Goal: Navigation & Orientation: Find specific page/section

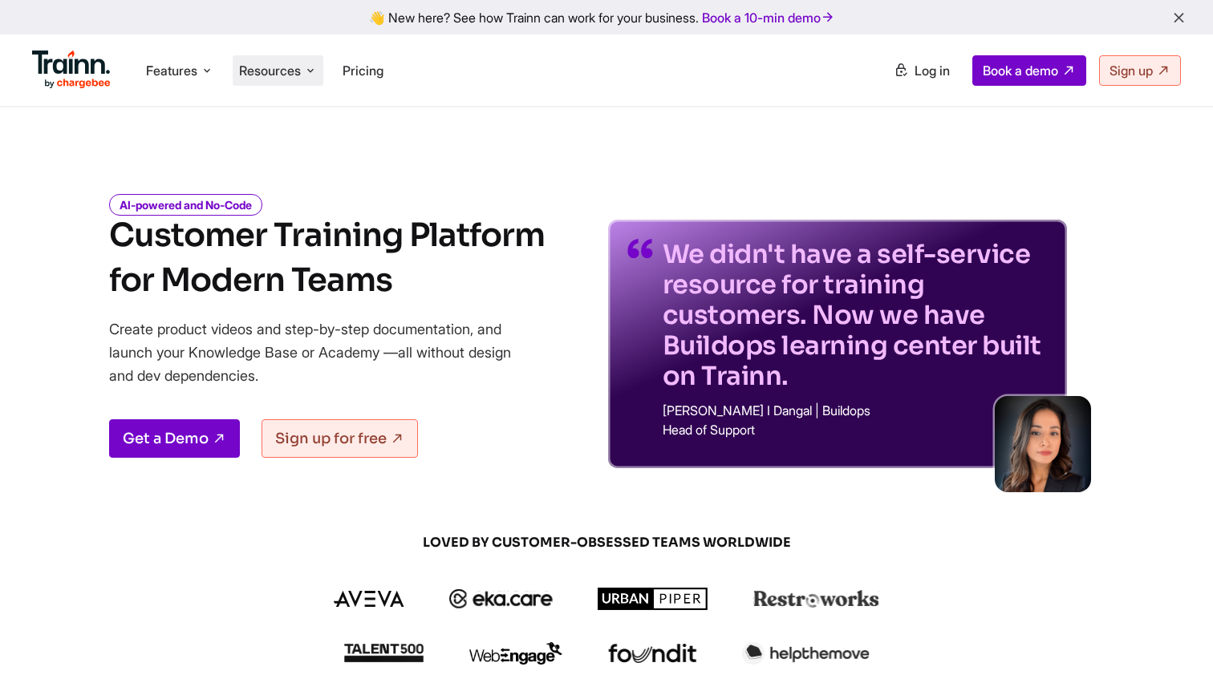
click at [270, 72] on span "Resources" at bounding box center [270, 71] width 62 height 18
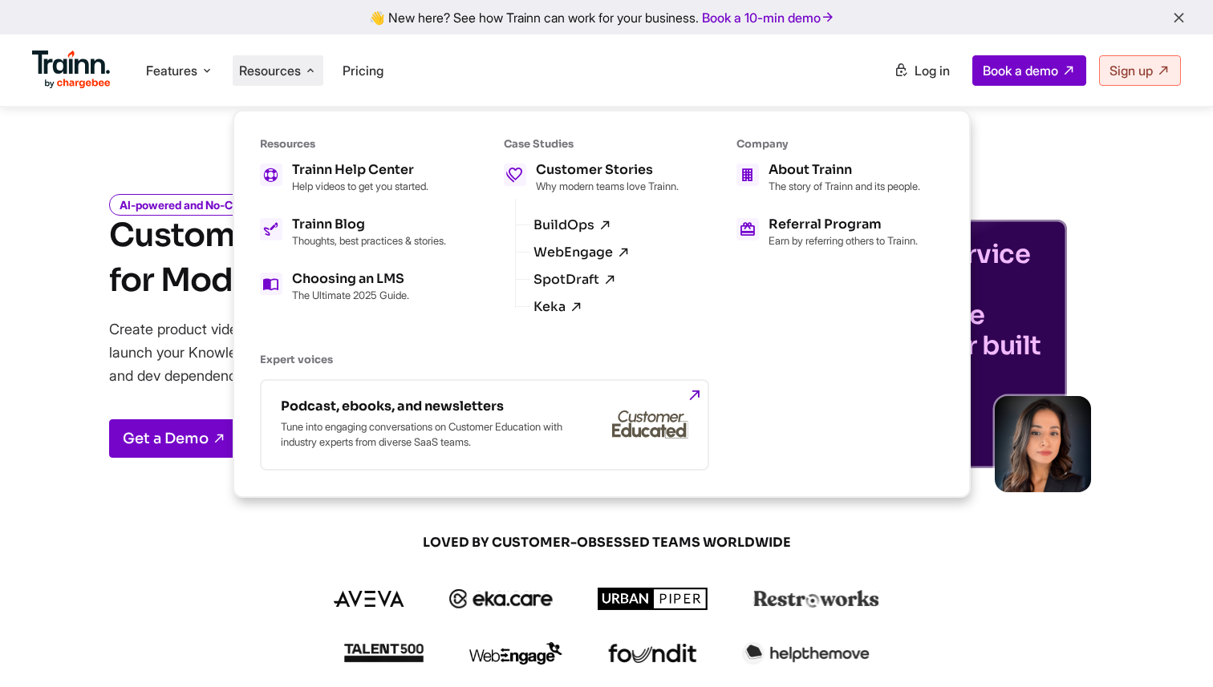
click at [963, 541] on span "LOVED BY CUSTOMER-OBSESSED TEAMS WORLDWIDE" at bounding box center [606, 543] width 770 height 18
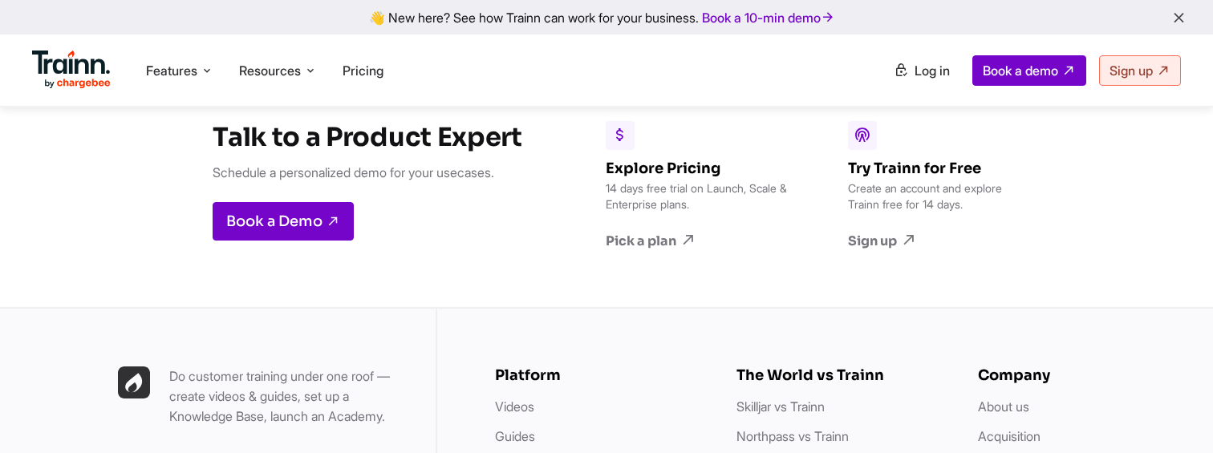
scroll to position [4394, 0]
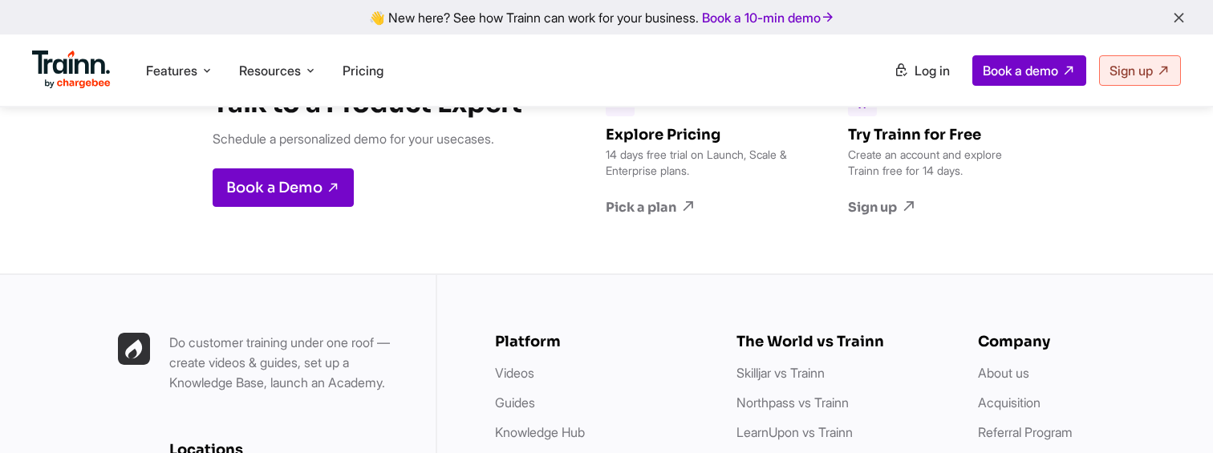
scroll to position [4416, 0]
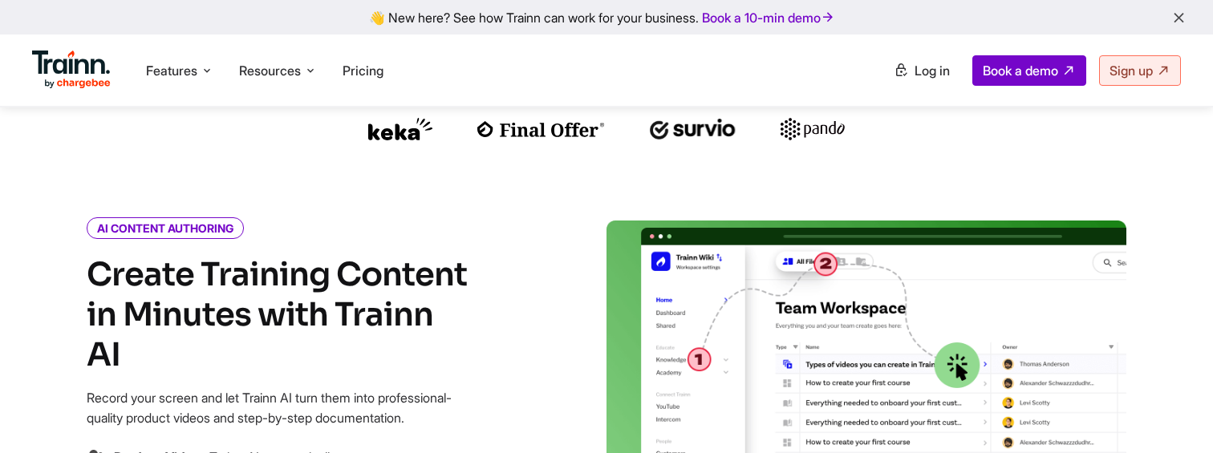
scroll to position [610, 0]
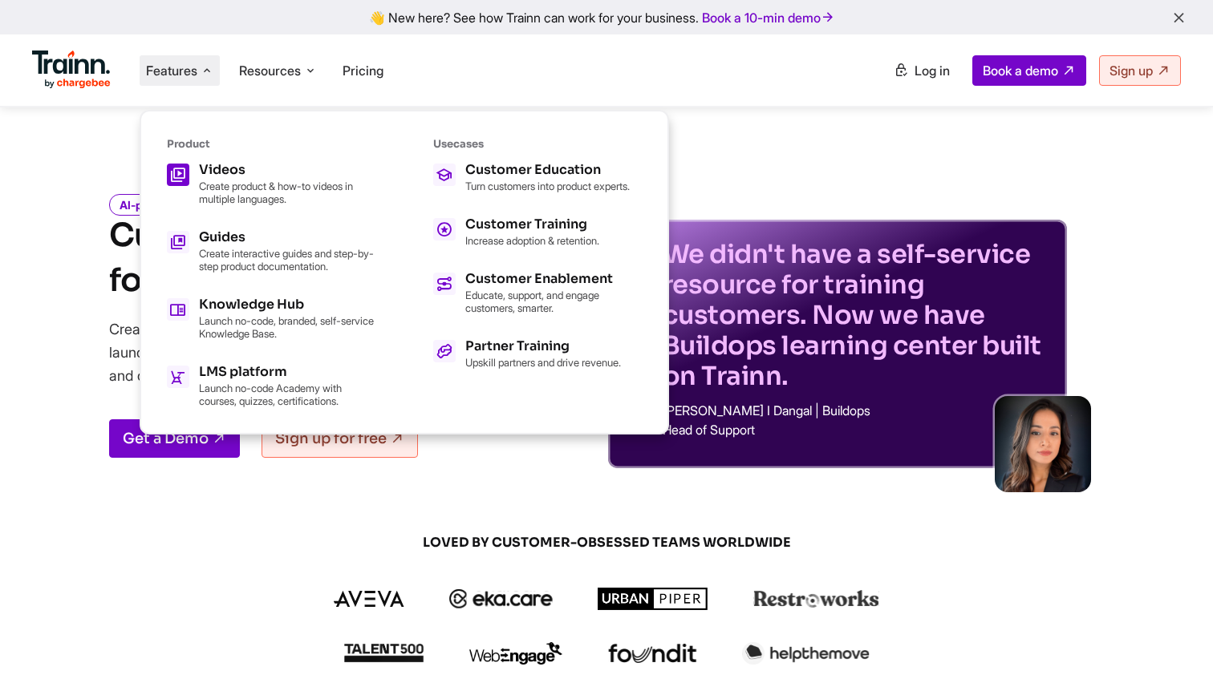
click at [267, 170] on h5 "Videos" at bounding box center [287, 170] width 176 height 13
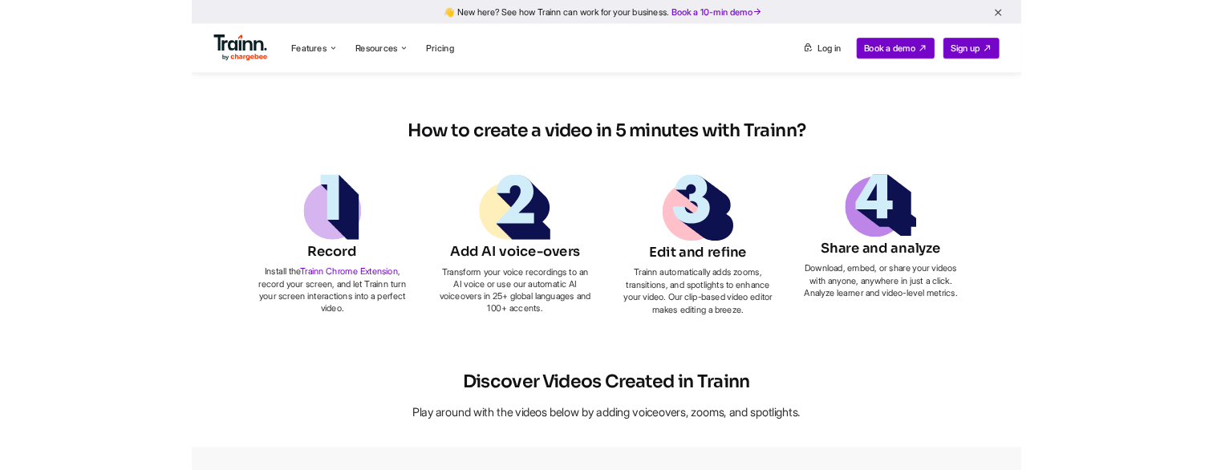
scroll to position [898, 0]
